Goal: Transaction & Acquisition: Purchase product/service

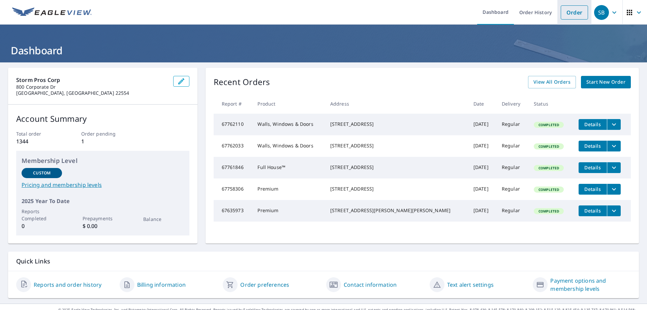
click at [570, 11] on link "Order" at bounding box center [574, 12] width 27 height 14
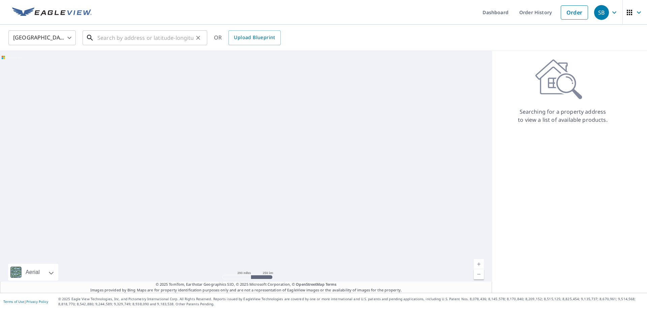
click at [117, 39] on input "text" at bounding box center [145, 37] width 96 height 19
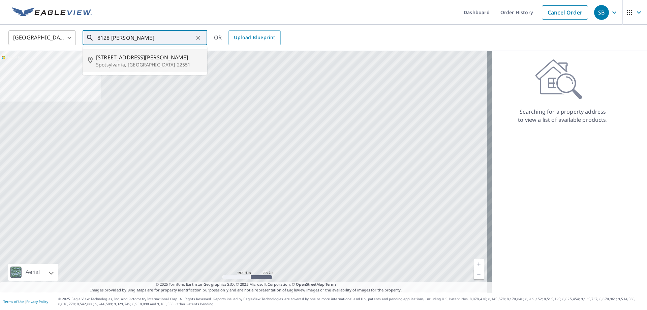
click at [128, 62] on p "Spotsylvania, [GEOGRAPHIC_DATA] 22551" at bounding box center [149, 64] width 106 height 7
type input "[STREET_ADDRESS][PERSON_NAME]"
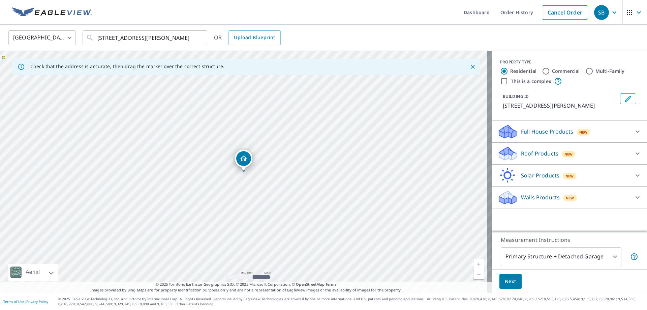
click at [533, 153] on p "Roof Products" at bounding box center [539, 153] width 37 height 8
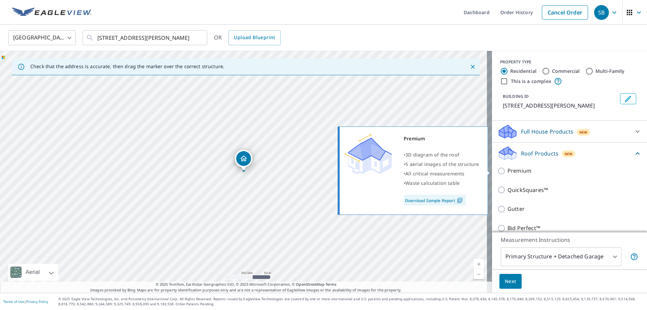
click at [498, 169] on input "Premium" at bounding box center [503, 171] width 10 height 8
checkbox input "true"
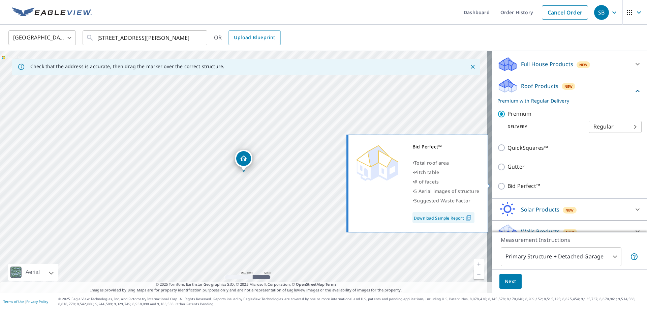
scroll to position [78, 0]
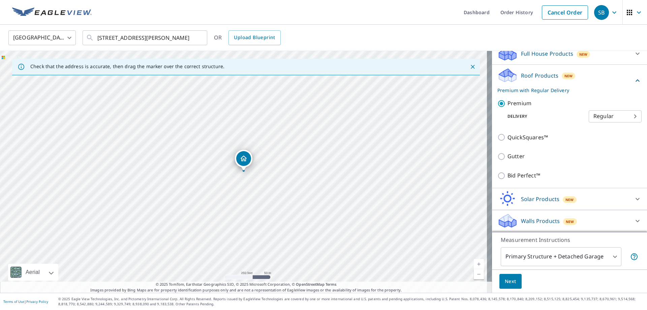
click at [612, 256] on body "SB SB Dashboard Order History Cancel Order SB [GEOGRAPHIC_DATA] [GEOGRAPHIC_DAT…" at bounding box center [323, 155] width 647 height 310
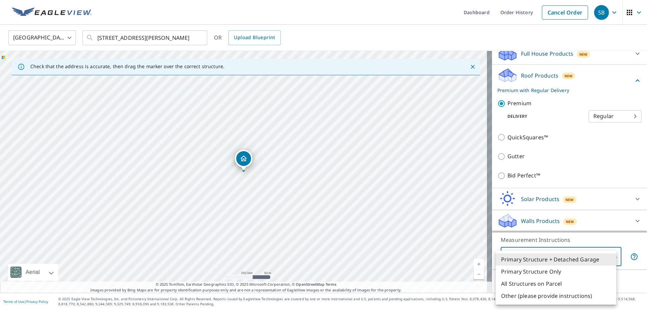
click at [522, 273] on li "Primary Structure Only" at bounding box center [556, 271] width 121 height 12
type input "2"
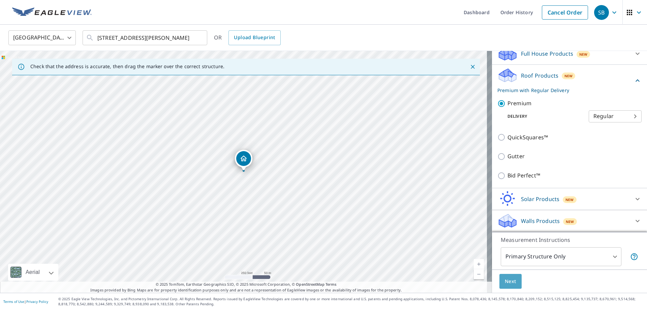
click at [505, 281] on span "Next" at bounding box center [510, 281] width 11 height 8
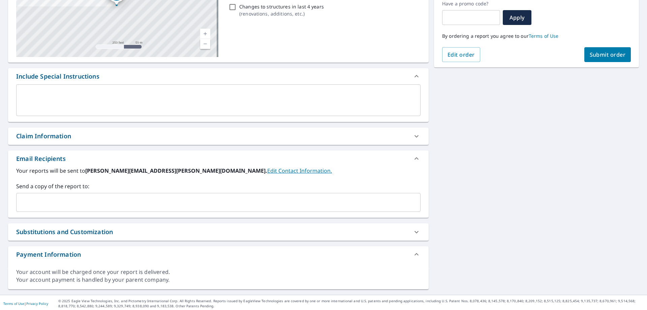
scroll to position [119, 0]
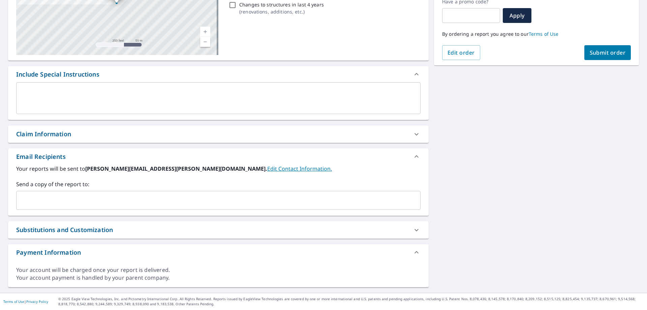
click at [38, 201] on input "text" at bounding box center [213, 200] width 388 height 13
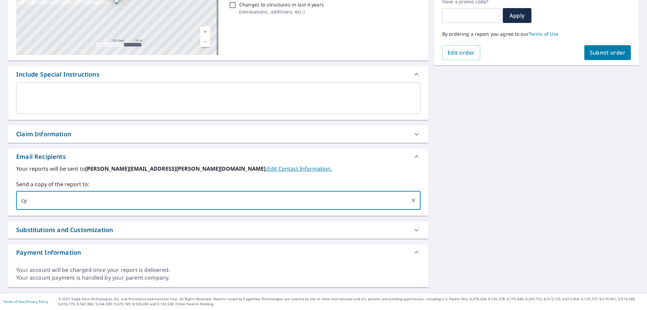
type input "c"
type input "[EMAIL_ADDRESS][DOMAIN_NAME],"
type input "[EMAIL_ADDRESS][DOMAIN_NAME]"
type input "monsterroofing78"
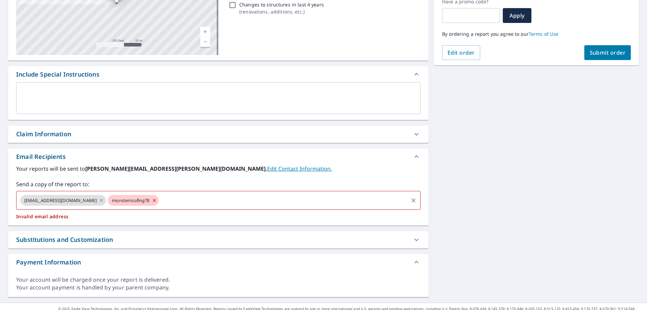
click at [130, 199] on span "monsterroofing78" at bounding box center [131, 200] width 46 height 6
click at [153, 200] on icon at bounding box center [154, 200] width 3 height 3
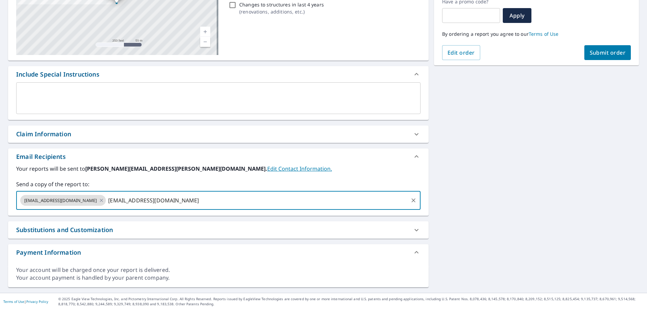
type input "[EMAIL_ADDRESS][DOMAIN_NAME]"
click at [447, 185] on div "[STREET_ADDRESS][PERSON_NAME] A standard road map Aerial A detailed look from a…" at bounding box center [323, 118] width 647 height 350
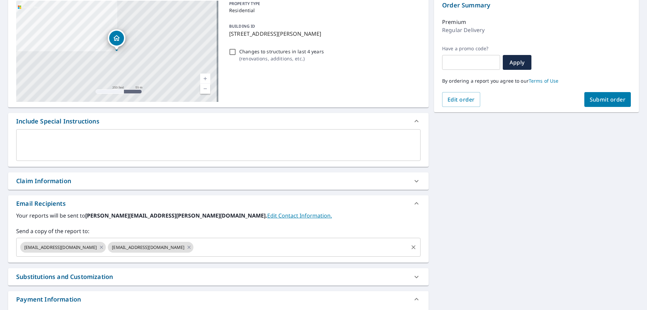
scroll to position [0, 0]
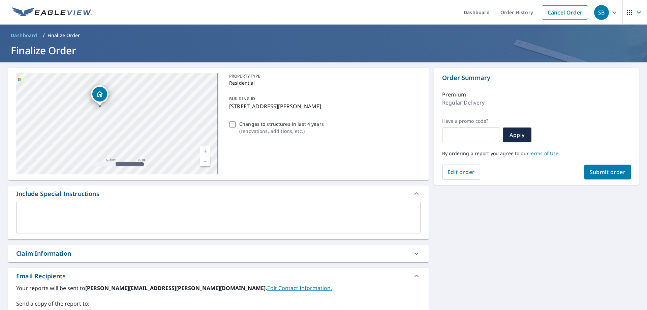
drag, startPoint x: 80, startPoint y: 110, endPoint x: 170, endPoint y: 110, distance: 90.0
click at [170, 110] on div "[STREET_ADDRESS][PERSON_NAME]" at bounding box center [117, 123] width 202 height 101
drag, startPoint x: 90, startPoint y: 135, endPoint x: 87, endPoint y: 127, distance: 8.0
click at [87, 127] on div "[STREET_ADDRESS][PERSON_NAME]" at bounding box center [117, 123] width 202 height 101
click at [595, 172] on span "Submit order" at bounding box center [608, 171] width 36 height 7
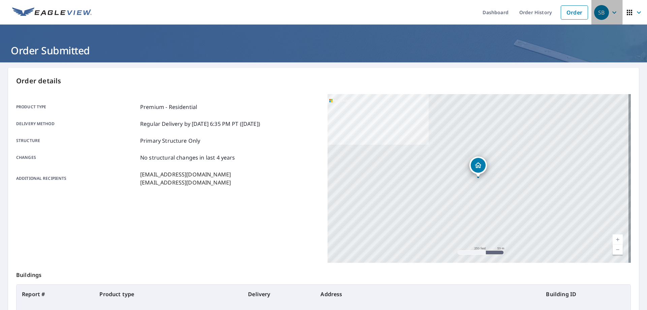
click at [611, 11] on icon "button" at bounding box center [615, 12] width 8 height 8
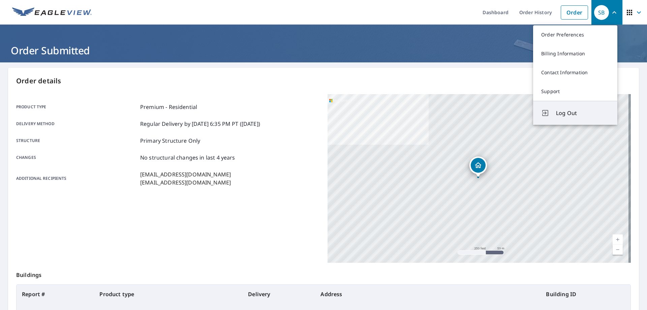
click at [566, 112] on span "Log Out" at bounding box center [582, 113] width 53 height 8
